Goal: Obtain resource: Download file/media

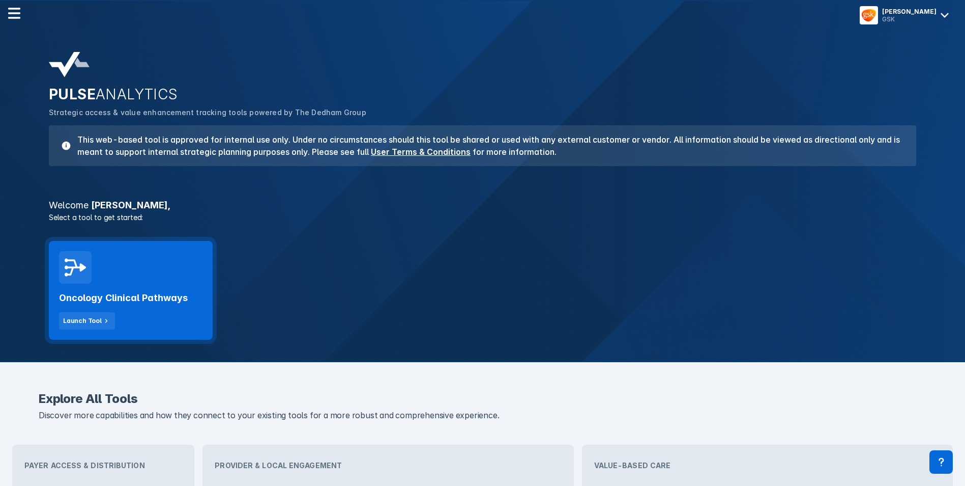
click at [180, 270] on div "Oncology Clinical Pathways Launch Tool" at bounding box center [131, 290] width 164 height 99
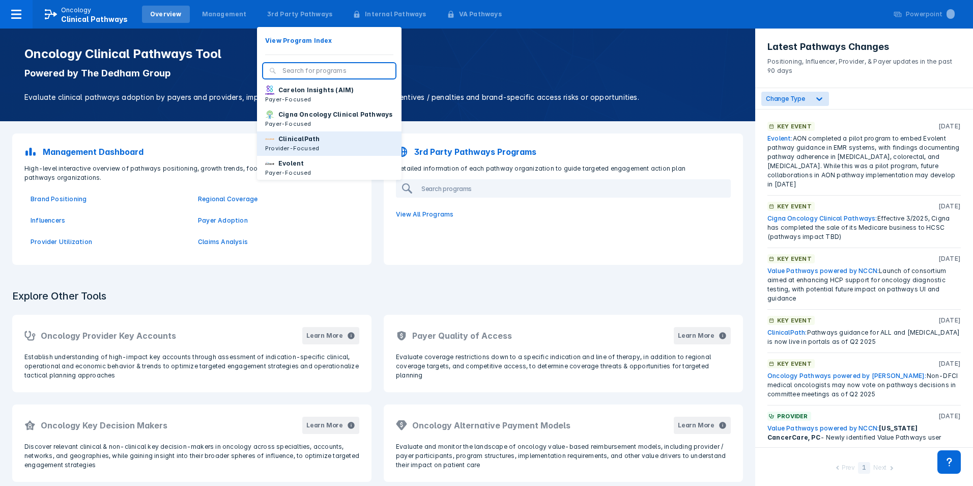
click at [301, 144] on p "ClinicalPath" at bounding box center [298, 138] width 41 height 9
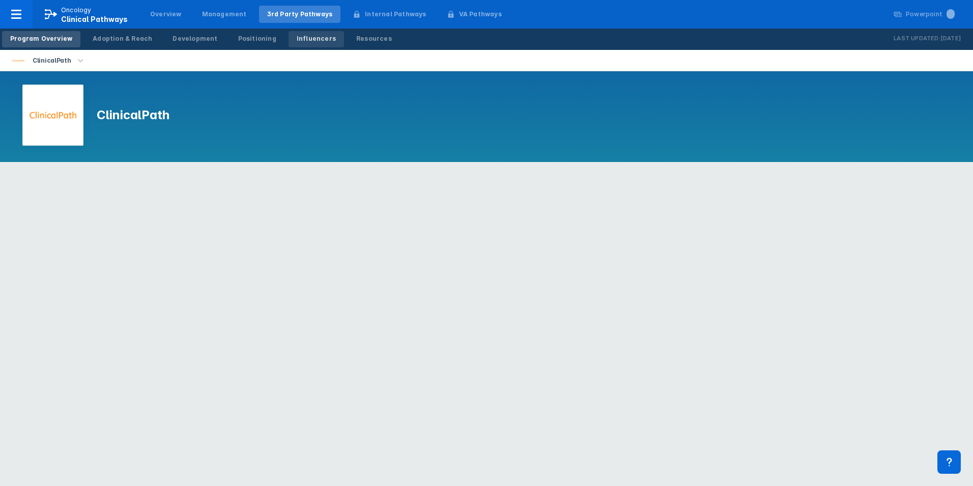
click at [300, 40] on div "Influencers" at bounding box center [316, 38] width 39 height 9
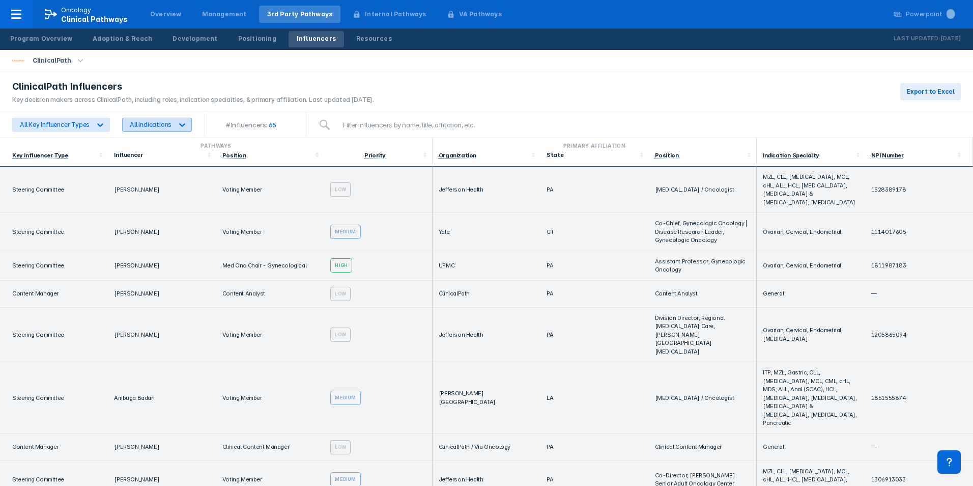
click at [182, 122] on icon at bounding box center [182, 125] width 10 height 10
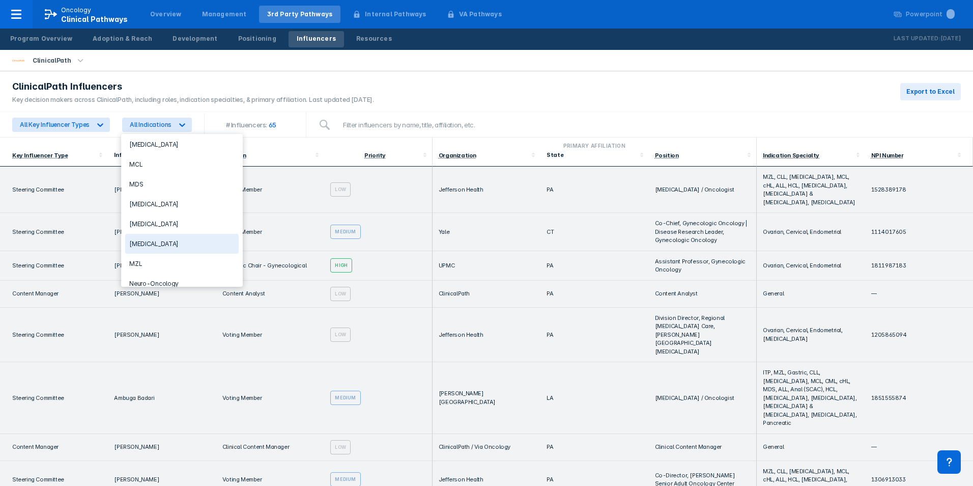
scroll to position [458, 0]
click at [165, 228] on div "[MEDICAL_DATA]" at bounding box center [181, 226] width 113 height 20
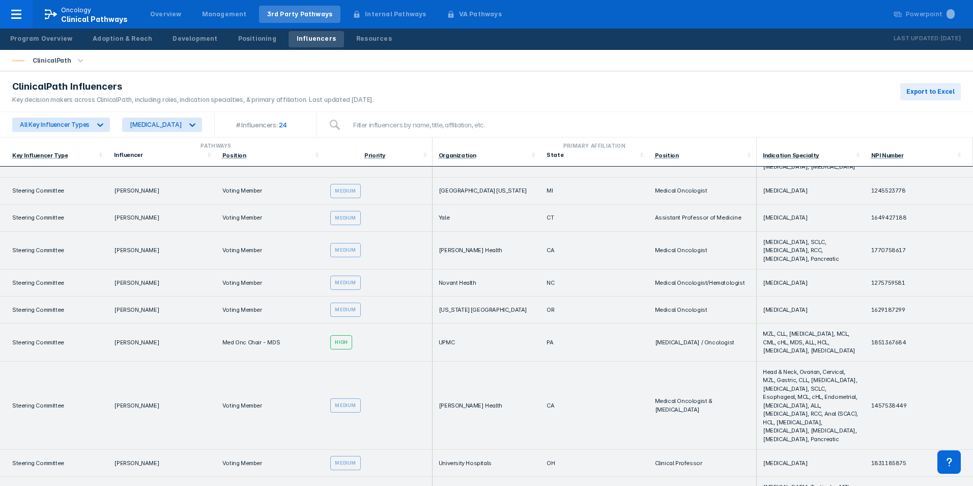
scroll to position [611, 0]
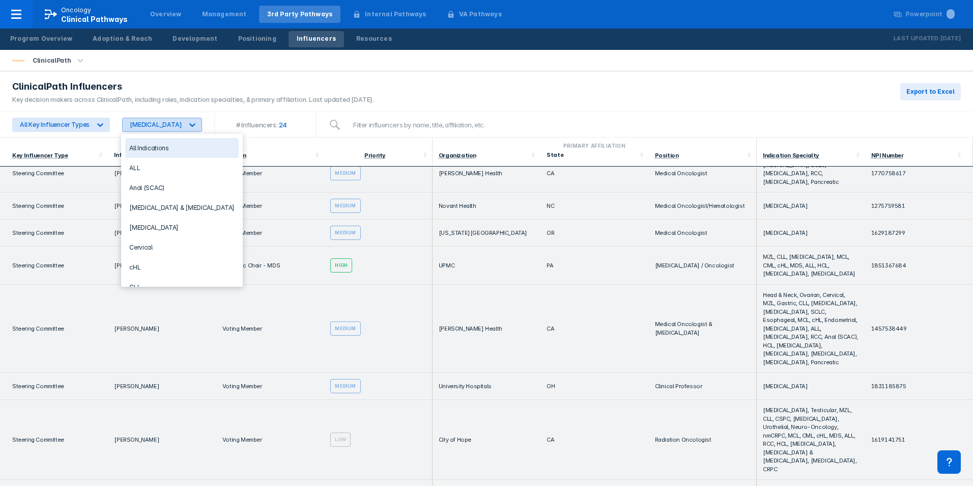
click at [196, 128] on div at bounding box center [192, 125] width 18 height 18
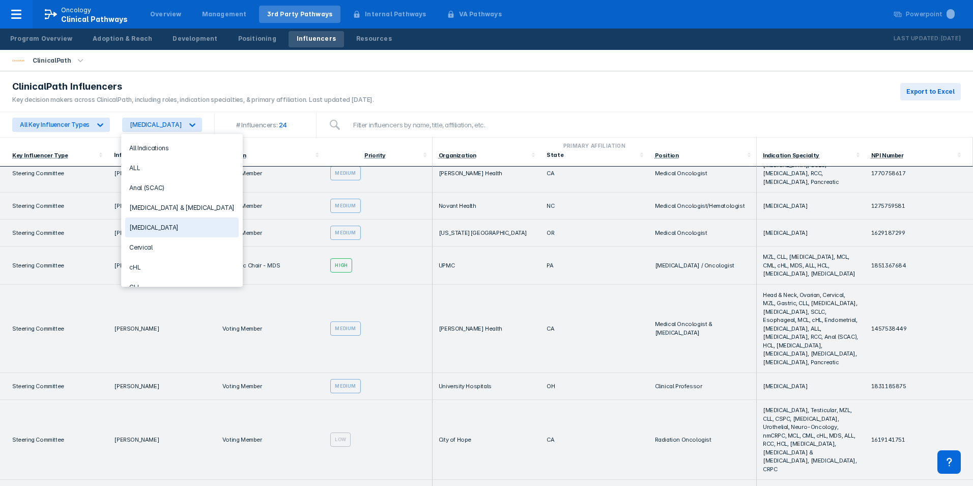
click at [172, 225] on div "[MEDICAL_DATA]" at bounding box center [181, 227] width 113 height 20
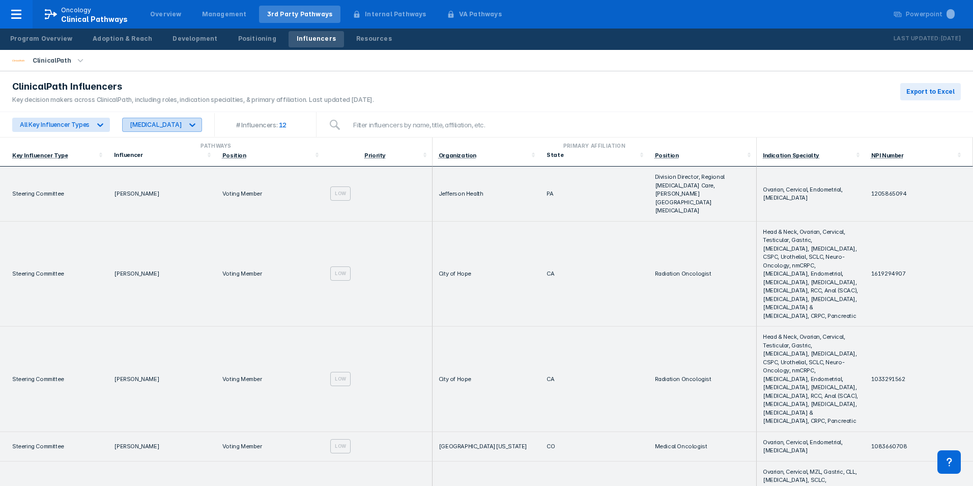
click at [186, 120] on div at bounding box center [192, 125] width 18 height 18
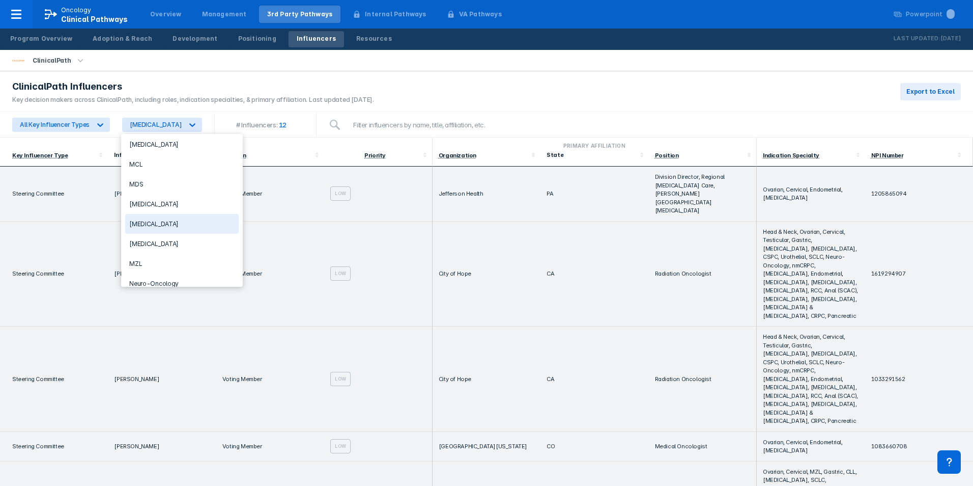
scroll to position [458, 0]
click at [159, 228] on div "[MEDICAL_DATA]" at bounding box center [181, 226] width 113 height 20
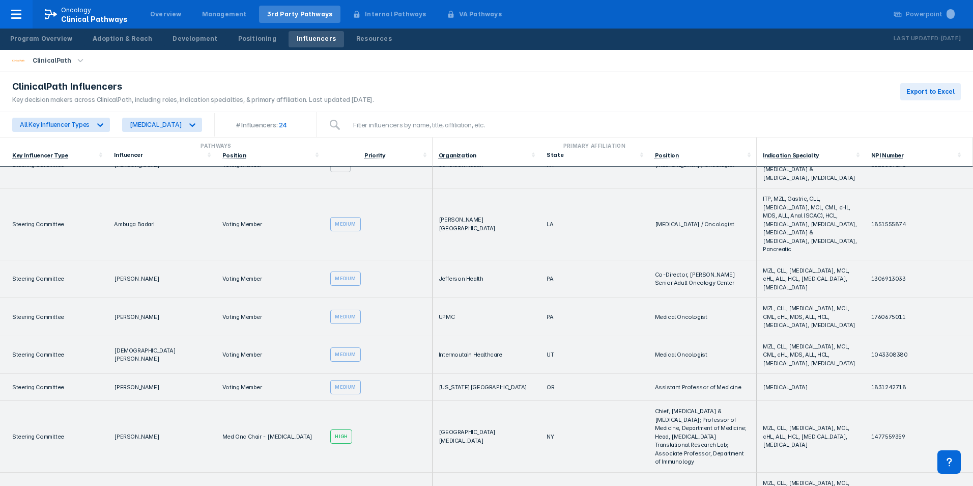
scroll to position [0, 0]
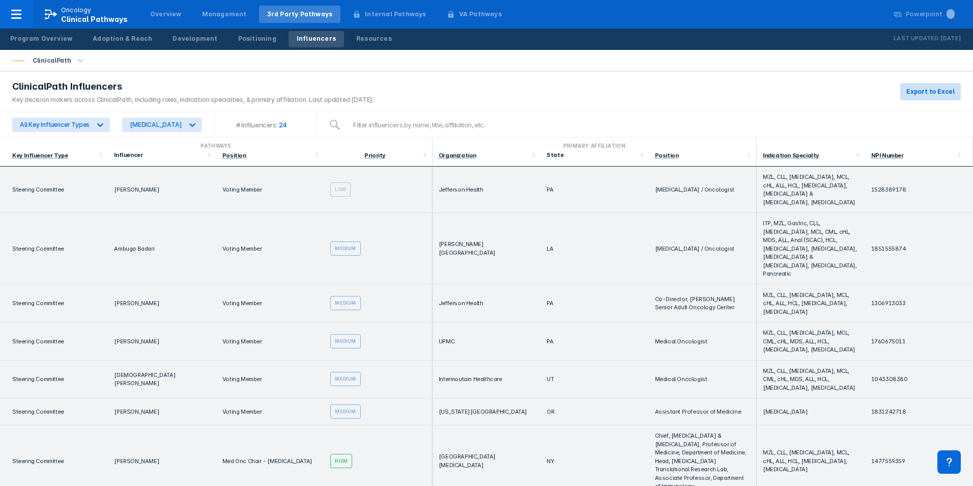
click at [918, 95] on span "Export to Excel" at bounding box center [930, 91] width 48 height 9
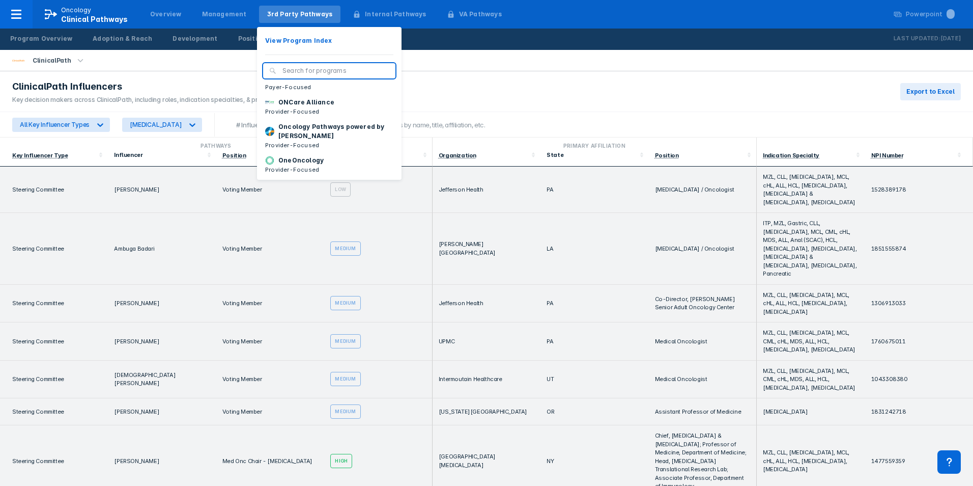
scroll to position [102, 0]
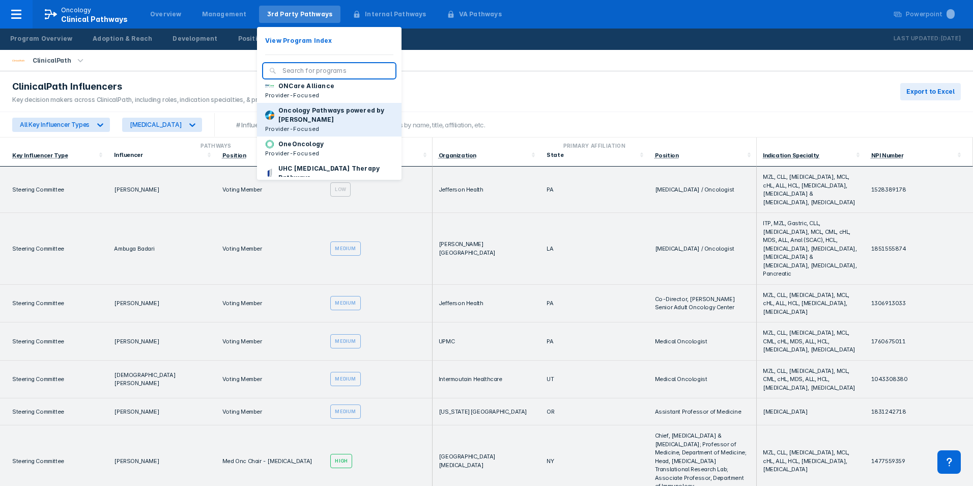
click at [287, 123] on p "Oncology Pathways powered by [PERSON_NAME]" at bounding box center [335, 115] width 115 height 18
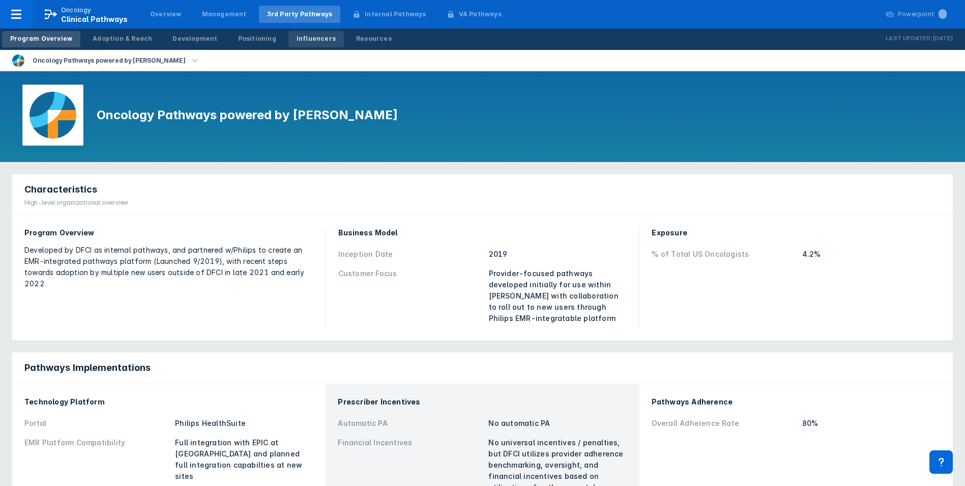
click at [298, 41] on div "Influencers" at bounding box center [316, 38] width 39 height 9
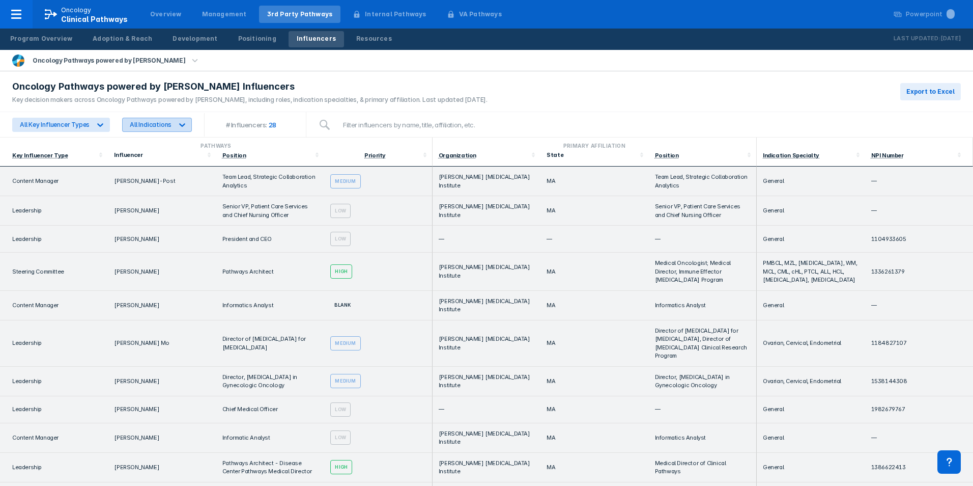
click at [185, 132] on div at bounding box center [182, 125] width 18 height 18
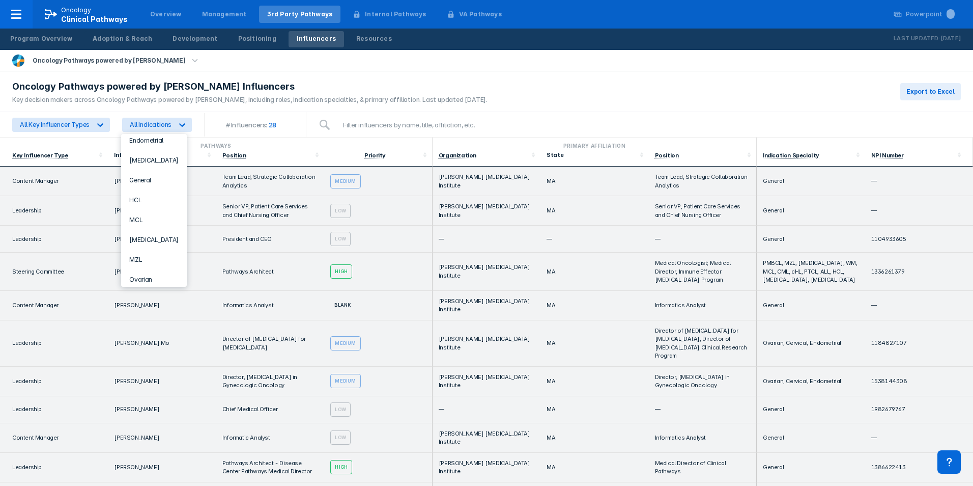
scroll to position [213, 0]
click at [166, 172] on div "[MEDICAL_DATA]" at bounding box center [154, 173] width 58 height 20
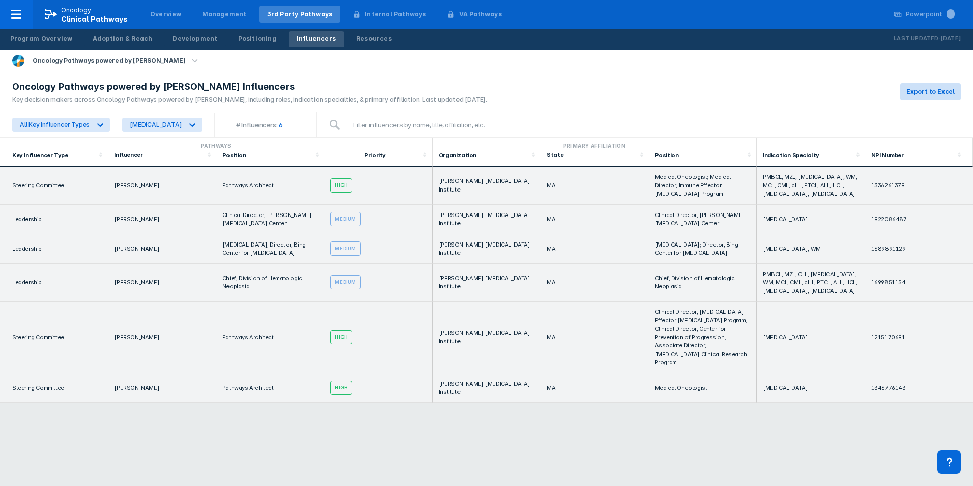
click at [930, 91] on span "Export to Excel" at bounding box center [930, 91] width 48 height 9
